Goal: Information Seeking & Learning: Learn about a topic

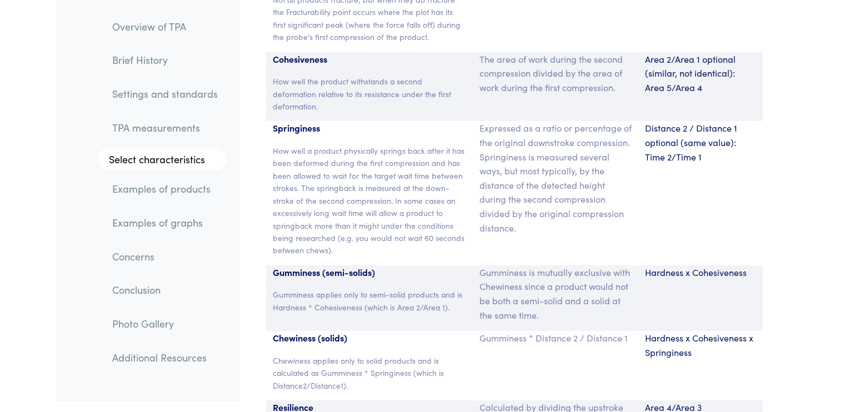
scroll to position [7488, 0]
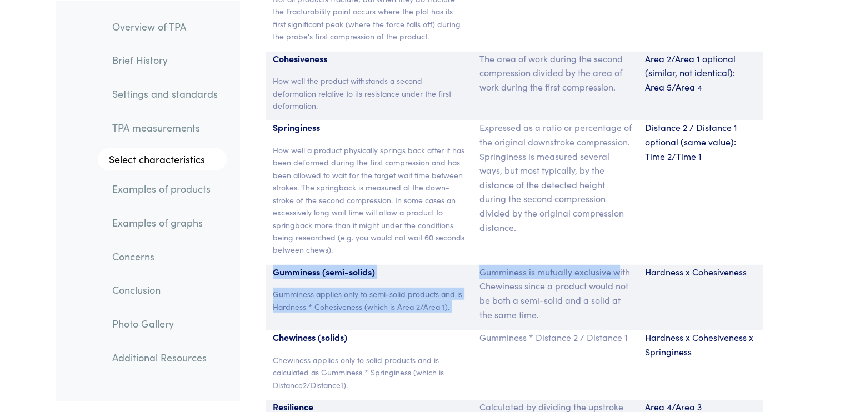
drag, startPoint x: 270, startPoint y: 261, endPoint x: 619, endPoint y: 252, distance: 349.0
click at [619, 265] on div "Gumminess (semi-solids) Gumminess applies only to semi-solid products and is Ha…" at bounding box center [514, 298] width 497 height 66
click at [619, 265] on p "Gumminess is mutually exclusive with Chewiness since a product would not be bot…" at bounding box center [555, 293] width 152 height 57
click at [298, 288] on p "Gumminess applies only to semi-solid products and is Hardness * Cohesiveness (w…" at bounding box center [370, 300] width 194 height 25
drag, startPoint x: 271, startPoint y: 256, endPoint x: 537, endPoint y: 301, distance: 269.2
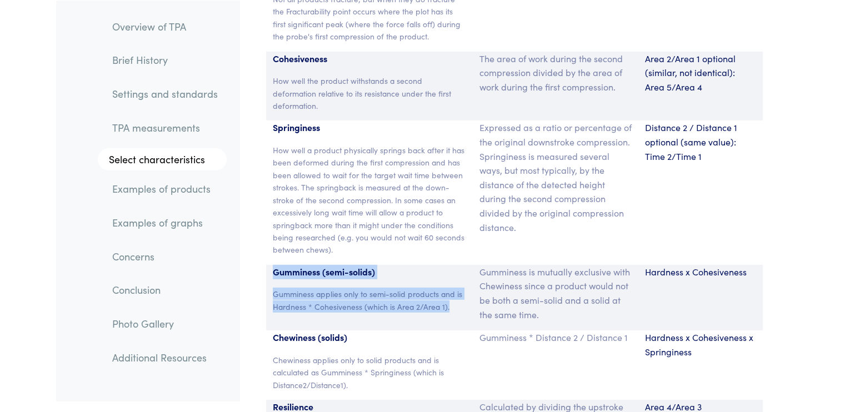
click at [536, 300] on div "Gumminess (semi-solids) Gumminess applies only to semi-solid products and is Ha…" at bounding box center [514, 298] width 497 height 66
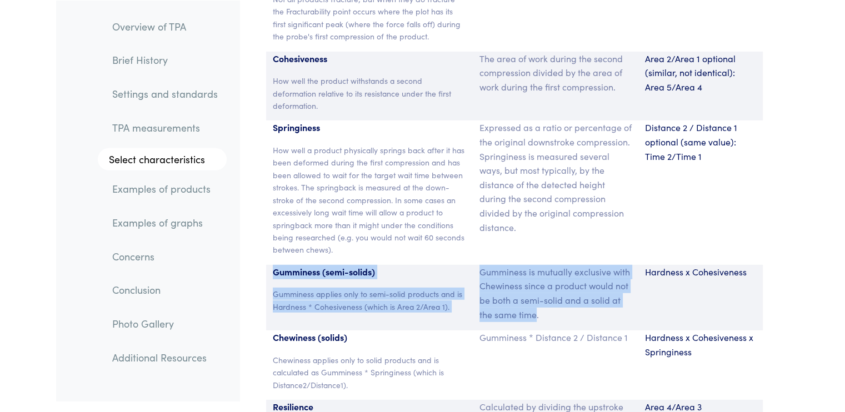
click at [275, 265] on p "Gumminess (semi-solids)" at bounding box center [370, 272] width 194 height 14
drag, startPoint x: 272, startPoint y: 256, endPoint x: 770, endPoint y: 307, distance: 501.5
click at [770, 307] on section "Parameter Expression Measurement Hardness The peak force that occurs during the…" at bounding box center [514, 186] width 537 height 668
copy div "Gumminess (semi-solids) Gumminess applies only to semi-solid products and is Ha…"
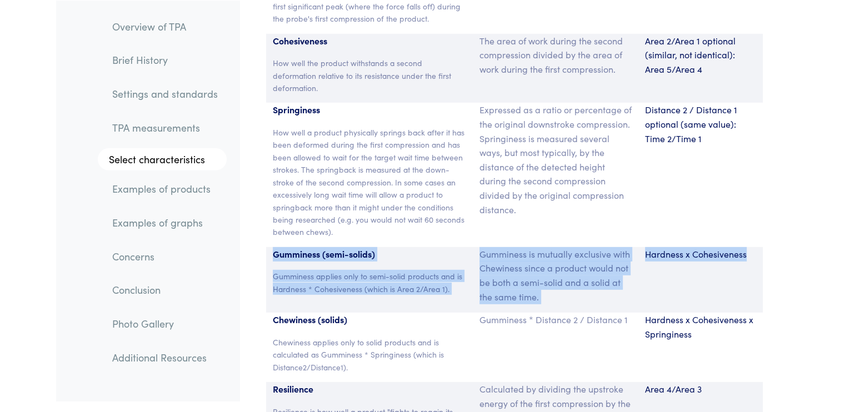
scroll to position [7507, 0]
click at [193, 219] on link "Examples of graphs" at bounding box center [164, 222] width 123 height 26
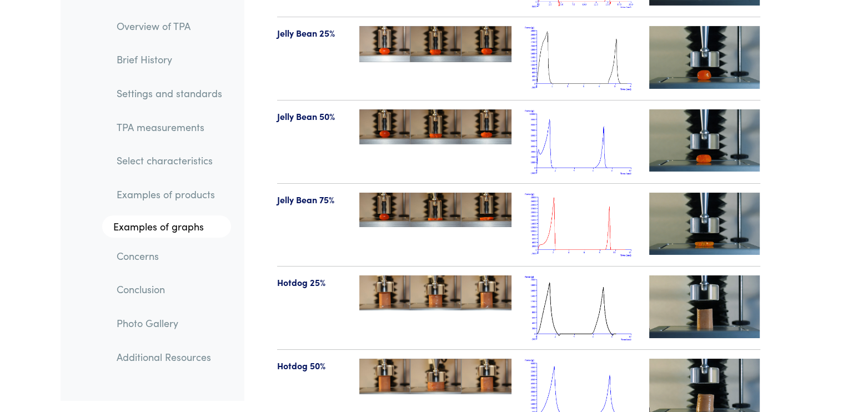
scroll to position [12357, 0]
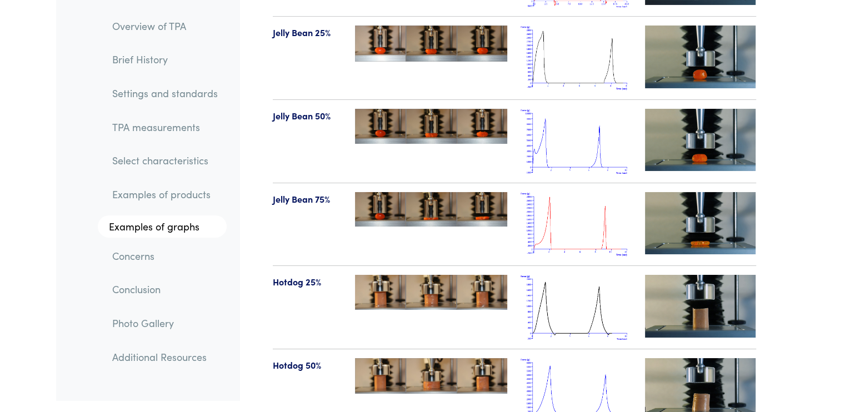
click at [603, 194] on img at bounding box center [576, 224] width 111 height 65
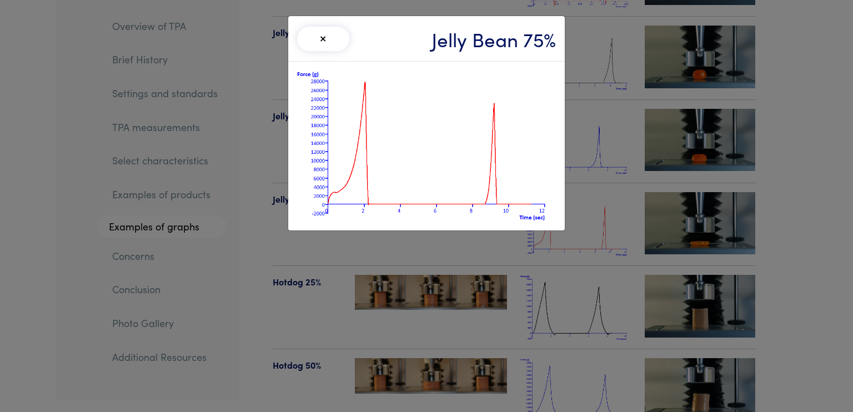
click at [362, 85] on img at bounding box center [426, 146] width 259 height 151
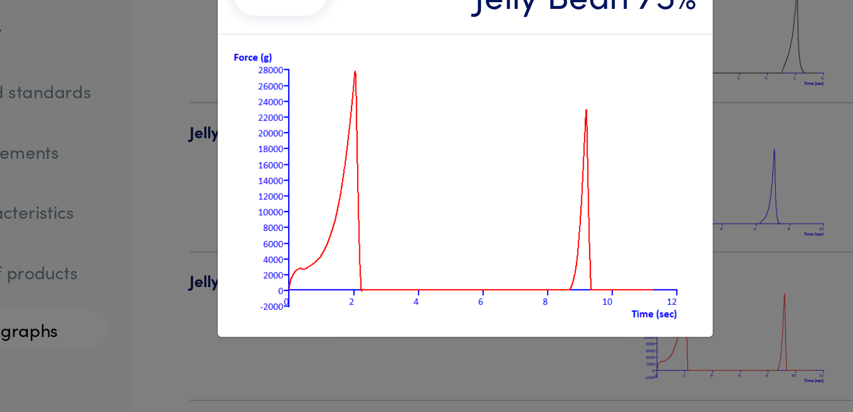
drag, startPoint x: 378, startPoint y: 66, endPoint x: 340, endPoint y: 153, distance: 95.6
click at [340, 153] on img at bounding box center [426, 146] width 259 height 151
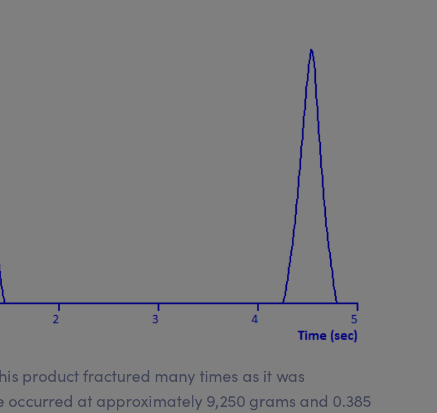
click at [272, 82] on div at bounding box center [218, 206] width 437 height 413
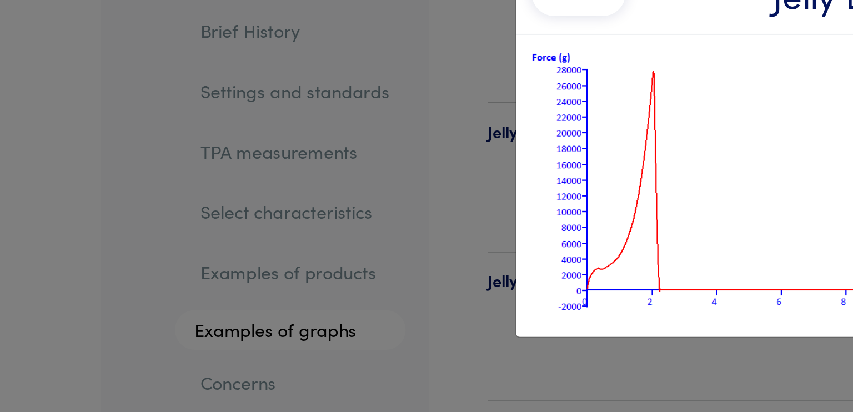
click at [334, 96] on img at bounding box center [426, 146] width 259 height 151
drag, startPoint x: 334, startPoint y: 96, endPoint x: 316, endPoint y: 168, distance: 74.5
click at [316, 168] on img at bounding box center [426, 146] width 259 height 151
drag, startPoint x: 316, startPoint y: 168, endPoint x: 448, endPoint y: 57, distance: 172.3
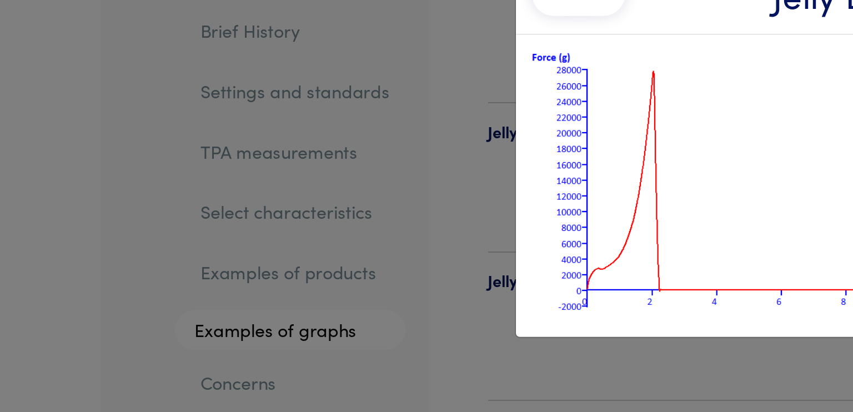
click at [448, 57] on div "× Jelly Bean 75%" at bounding box center [426, 39] width 277 height 46
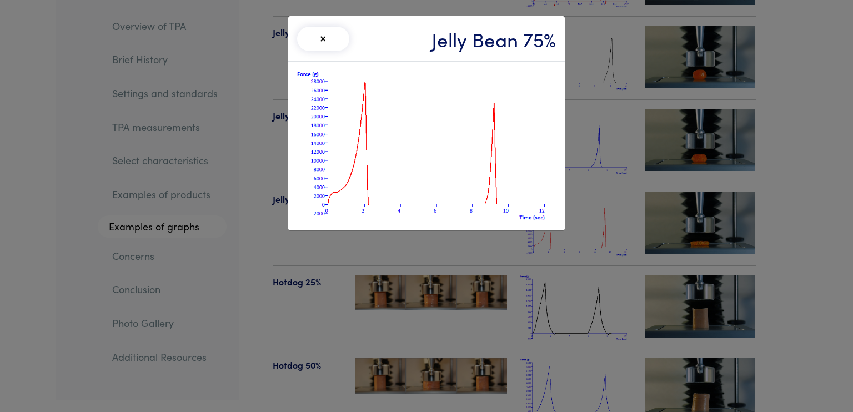
click at [527, 47] on h3 "Jelly Bean 75%" at bounding box center [494, 38] width 124 height 27
click at [536, 76] on img at bounding box center [426, 146] width 259 height 151
click at [504, 34] on h3 "Jelly Bean 75%" at bounding box center [494, 38] width 124 height 27
click at [316, 41] on button "×" at bounding box center [323, 39] width 52 height 24
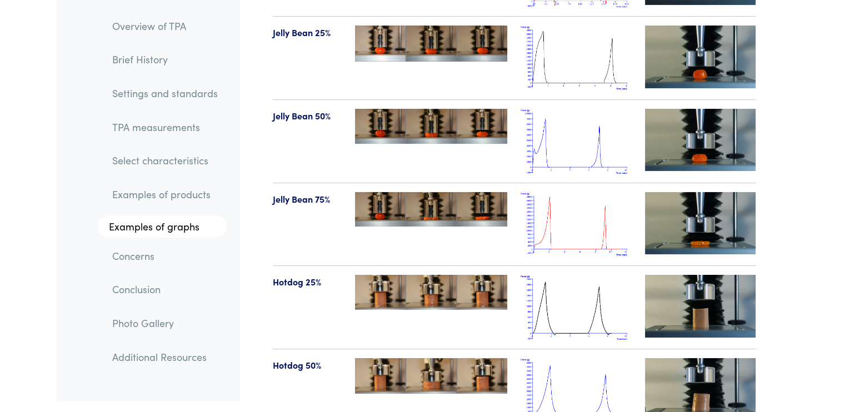
click at [586, 209] on img at bounding box center [576, 224] width 111 height 65
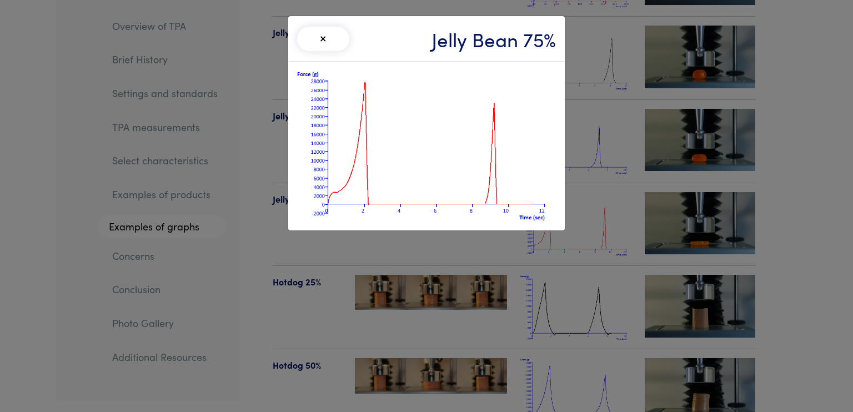
click at [529, 182] on img at bounding box center [426, 146] width 259 height 151
click at [532, 176] on img at bounding box center [426, 146] width 259 height 151
click at [519, 194] on img at bounding box center [426, 146] width 259 height 151
click at [489, 161] on img at bounding box center [426, 146] width 259 height 151
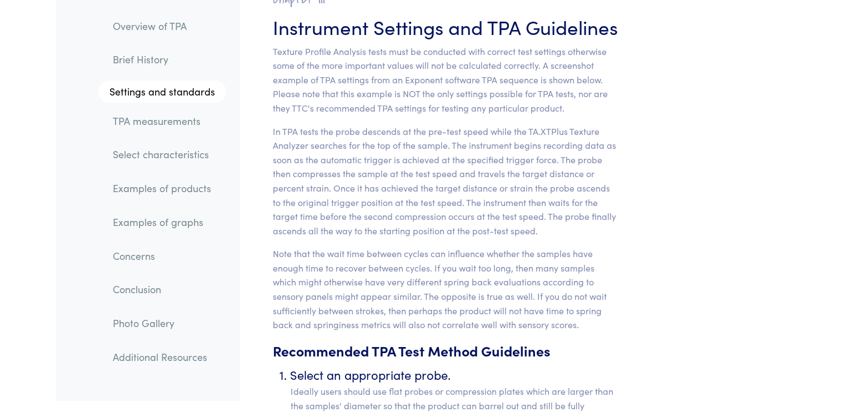
scroll to position [4310, 0]
